Goal: Task Accomplishment & Management: Complete application form

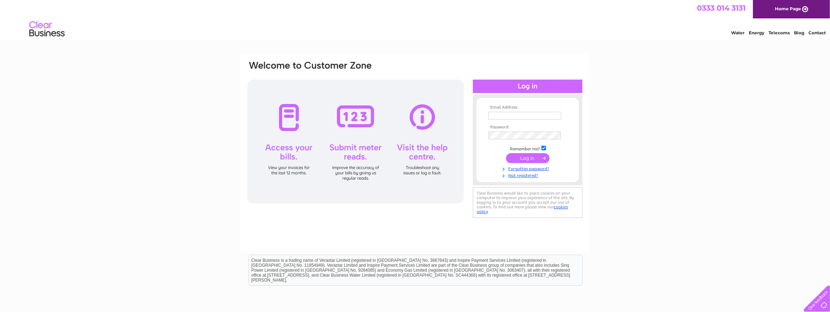
click at [289, 155] on div at bounding box center [356, 141] width 216 height 124
click at [491, 116] on input "text" at bounding box center [524, 116] width 73 height 8
type input "[EMAIL_ADDRESS][DOMAIN_NAME]"
click at [523, 168] on link "Forgotten password?" at bounding box center [528, 168] width 80 height 7
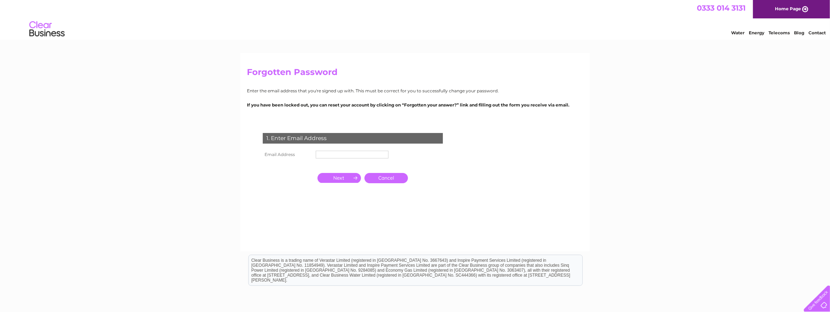
click at [366, 151] on input "text" at bounding box center [352, 154] width 73 height 8
type input "[EMAIL_ADDRESS][DOMAIN_NAME]"
click at [350, 181] on input "button" at bounding box center [339, 178] width 43 height 10
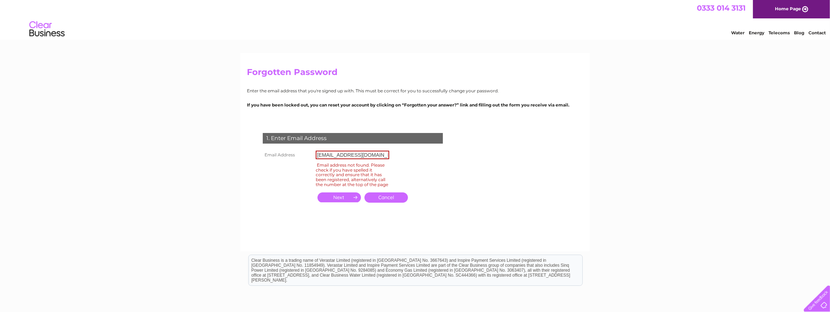
click at [382, 201] on link "Cancel" at bounding box center [385, 197] width 43 height 10
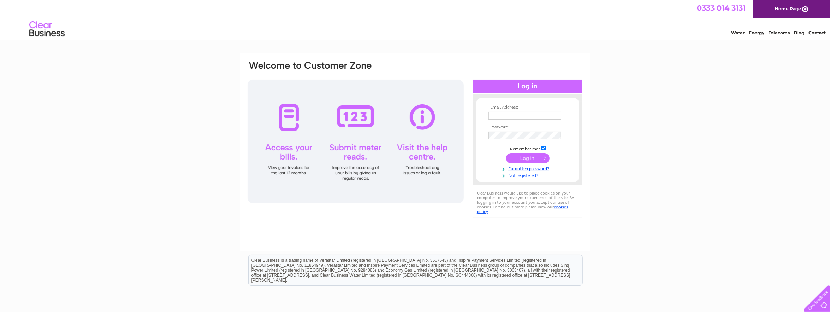
click at [524, 174] on link "Not registered?" at bounding box center [528, 174] width 80 height 7
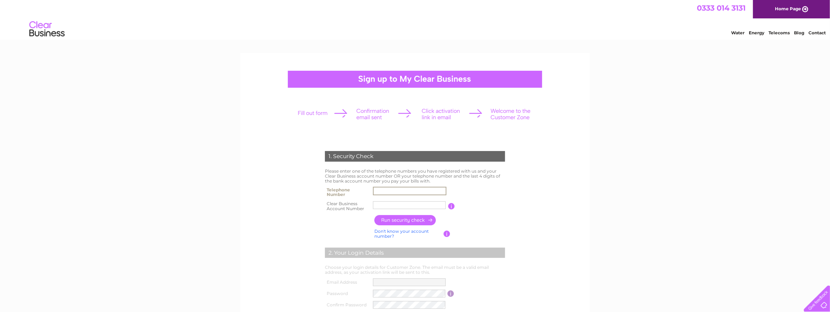
click at [403, 189] on input "text" at bounding box center [409, 190] width 73 height 8
type input "01316695696"
click at [518, 191] on div "1. Security Check Please enter one of the telephone numbers you have registered…" at bounding box center [415, 265] width 213 height 243
click at [390, 202] on input "text" at bounding box center [409, 205] width 73 height 8
type input "1088213"
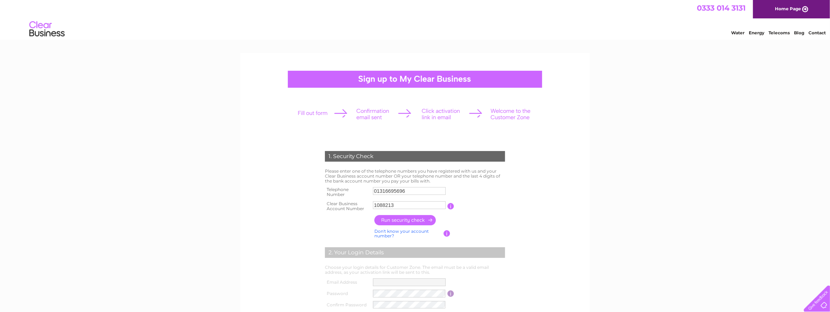
click at [402, 220] on input "button" at bounding box center [405, 220] width 62 height 10
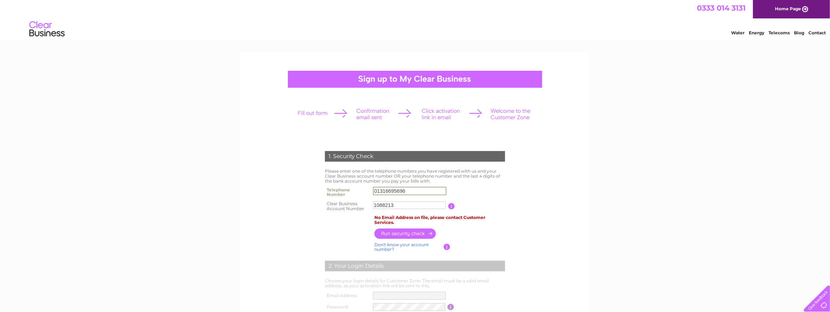
drag, startPoint x: 412, startPoint y: 190, endPoint x: 364, endPoint y: 190, distance: 48.4
click at [364, 190] on tr "Telephone Number 01316695696" at bounding box center [415, 192] width 184 height 14
click at [403, 233] on input "button" at bounding box center [405, 233] width 62 height 10
